Goal: Find specific page/section: Find specific page/section

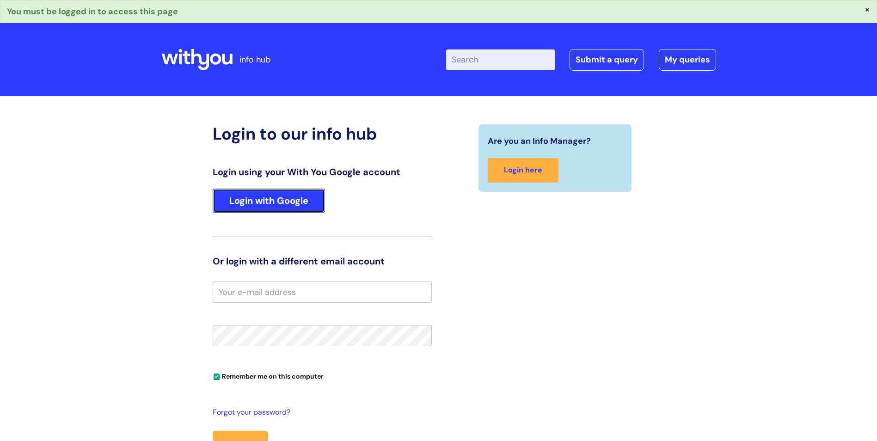
click at [281, 203] on link "Login with Google" at bounding box center [269, 201] width 112 height 24
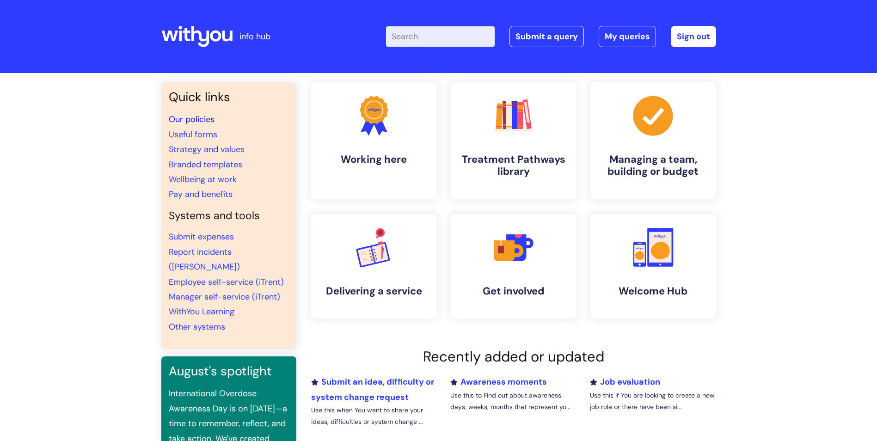
click at [201, 119] on link "Our policies" at bounding box center [192, 119] width 46 height 11
click at [202, 119] on link "Our policies" at bounding box center [192, 119] width 46 height 11
